Goal: Obtain resource: Obtain resource

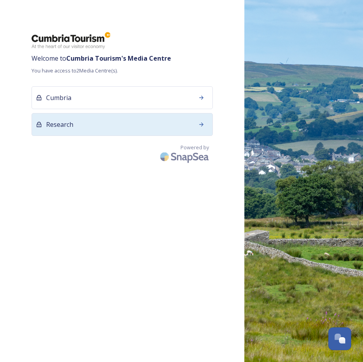
click at [162, 123] on div "Research" at bounding box center [122, 124] width 181 height 23
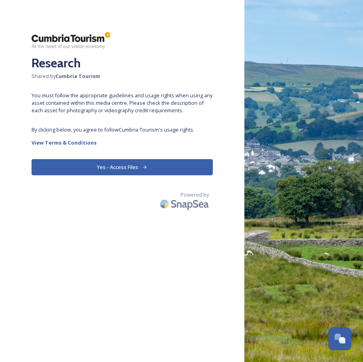
click at [155, 169] on button "Yes - Access Files" at bounding box center [122, 167] width 181 height 16
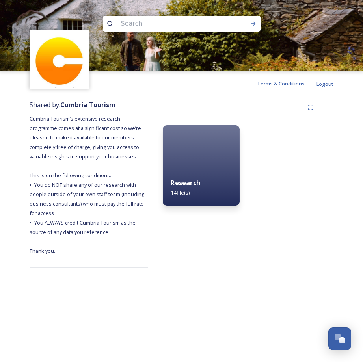
click at [189, 195] on span "14 file(s)" at bounding box center [180, 192] width 19 height 7
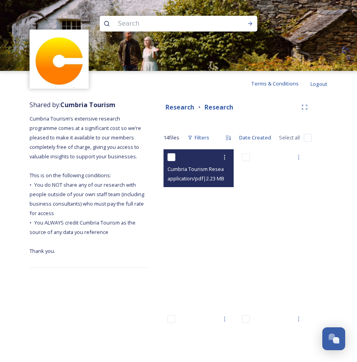
click at [206, 177] on span "application/pdf | 2.23 MB | 0 x 0" at bounding box center [202, 178] width 68 height 7
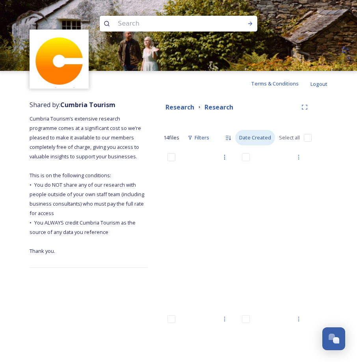
click at [247, 142] on div "Date Created" at bounding box center [255, 137] width 40 height 15
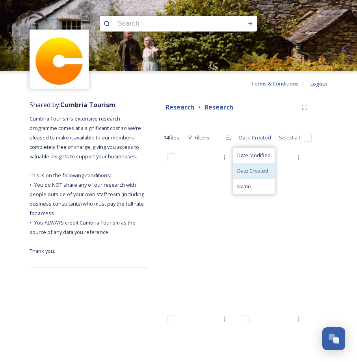
click at [246, 168] on span "Date Created" at bounding box center [252, 170] width 31 height 7
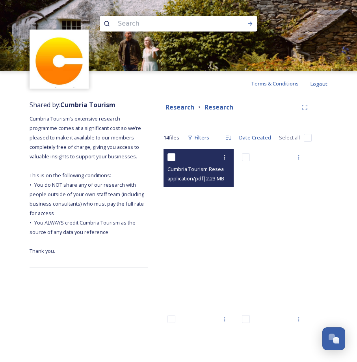
click at [196, 178] on span "application/pdf | 2.23 MB | 0 x 0" at bounding box center [202, 178] width 68 height 7
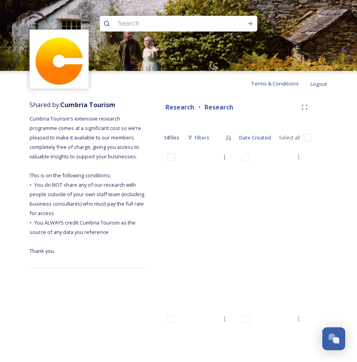
click at [304, 139] on input "checkbox" at bounding box center [308, 138] width 8 height 8
checkbox input "true"
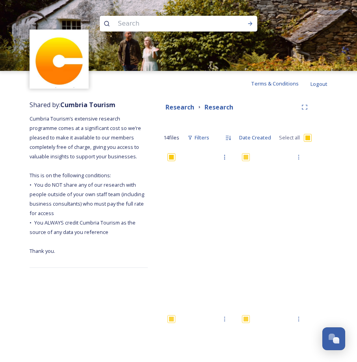
checkbox input "true"
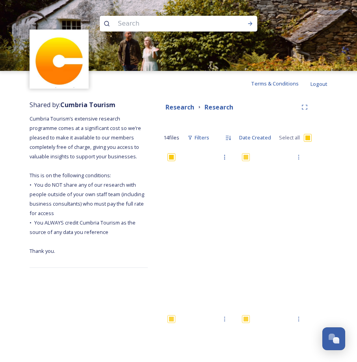
checkbox input "true"
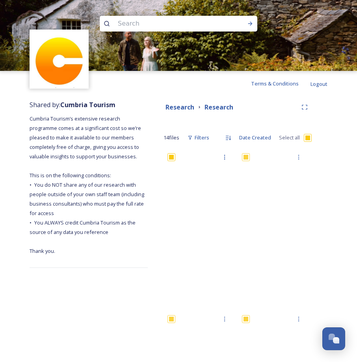
checkbox input "true"
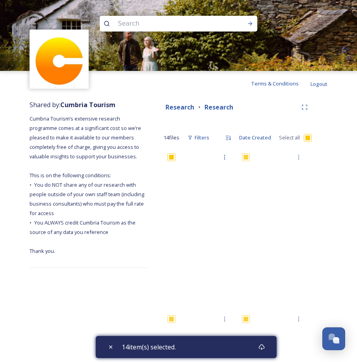
click at [202, 349] on div "14 item(s) selected." at bounding box center [186, 347] width 181 height 22
click at [265, 349] on icon at bounding box center [262, 347] width 6 height 6
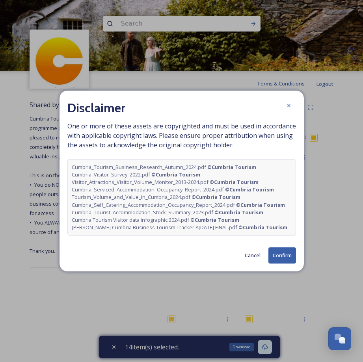
click at [281, 257] on button "Confirm" at bounding box center [283, 256] width 28 height 16
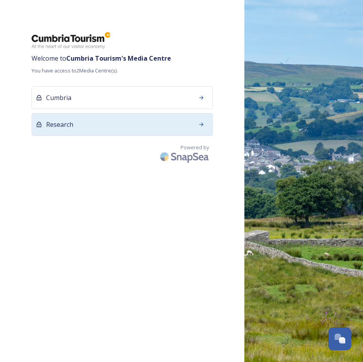
click at [178, 127] on div "Research" at bounding box center [122, 124] width 181 height 23
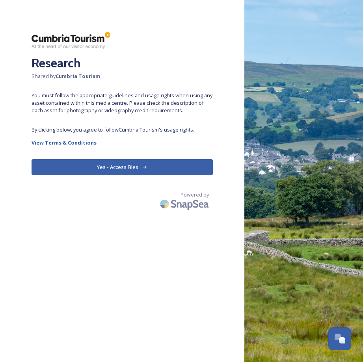
click at [146, 169] on icon at bounding box center [144, 167] width 5 height 5
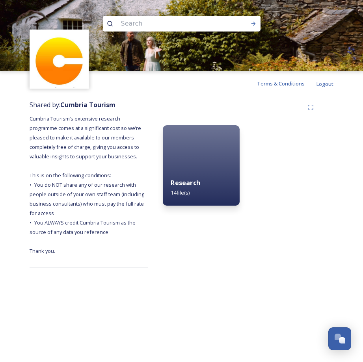
click at [183, 186] on strong "Research" at bounding box center [185, 183] width 29 height 9
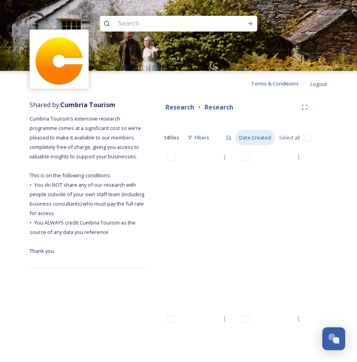
click at [264, 138] on div "Date Created" at bounding box center [255, 137] width 40 height 15
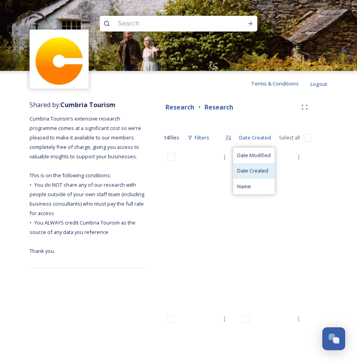
click at [259, 171] on span "Date Created" at bounding box center [252, 170] width 31 height 7
click at [306, 139] on input "checkbox" at bounding box center [308, 138] width 8 height 8
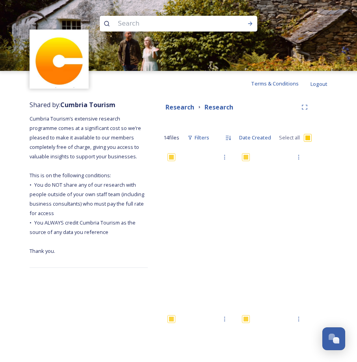
checkbox input "true"
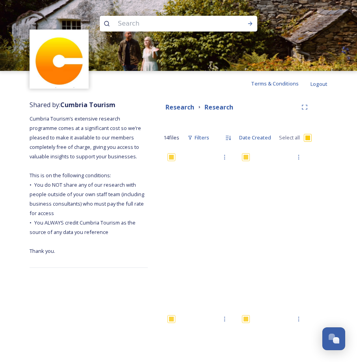
checkbox input "true"
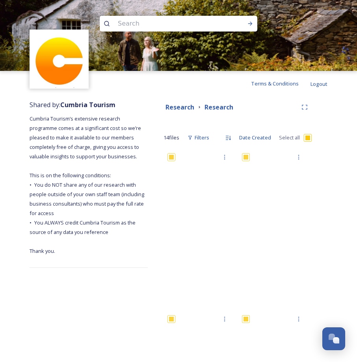
checkbox input "true"
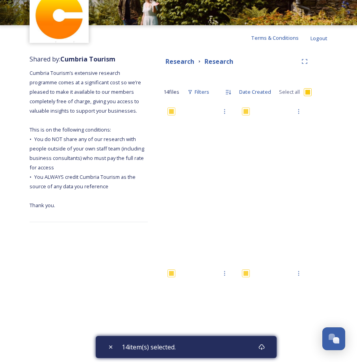
scroll to position [39, 0]
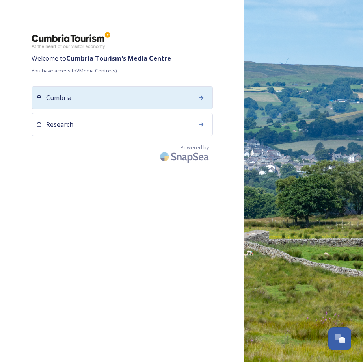
click at [92, 98] on div "Cumbria" at bounding box center [122, 97] width 181 height 23
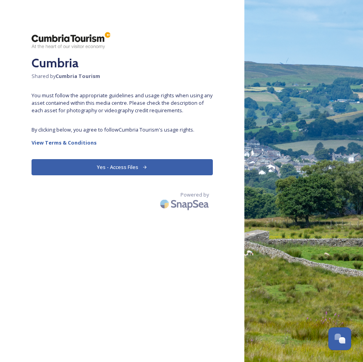
click at [100, 168] on button "Yes - Access Files" at bounding box center [122, 167] width 181 height 16
